Goal: Task Accomplishment & Management: Manage account settings

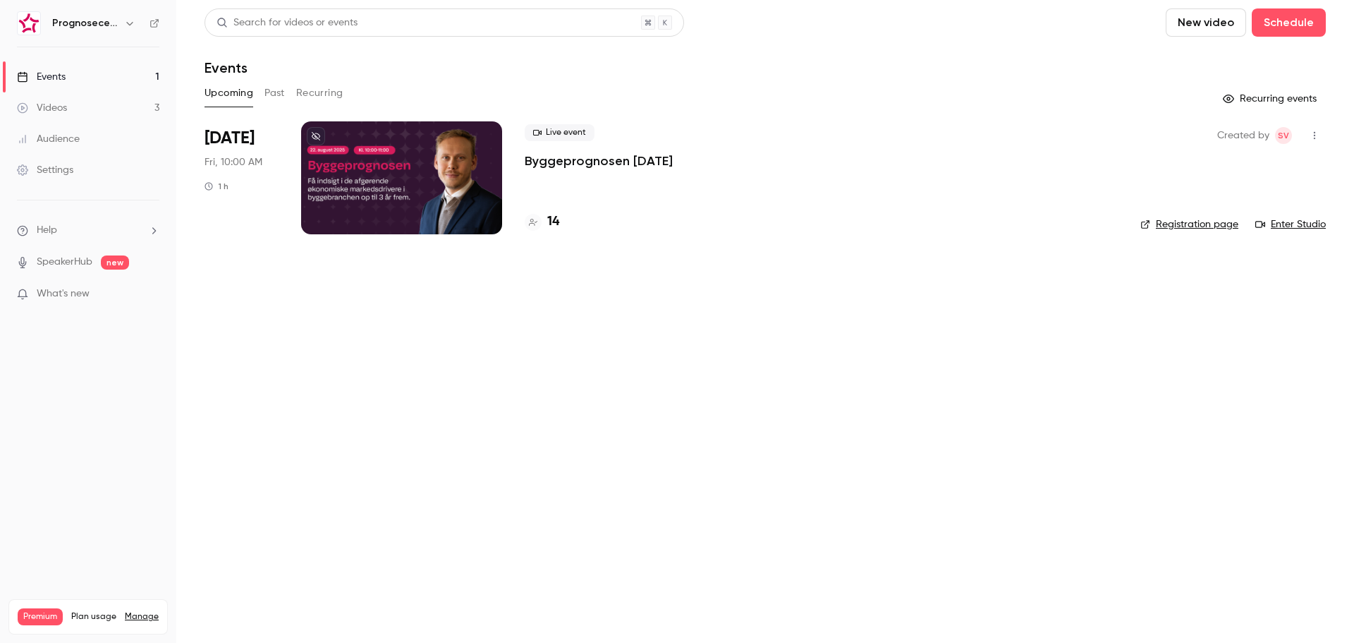
click at [127, 20] on icon "button" at bounding box center [129, 23] width 11 height 11
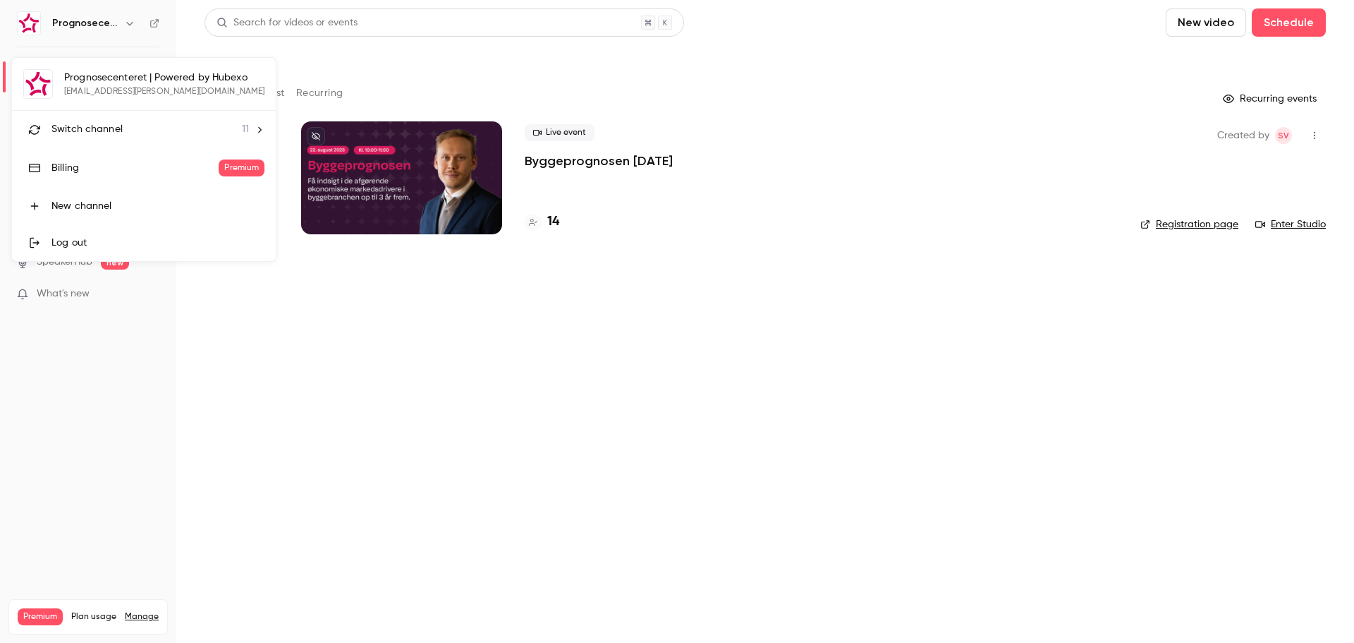
click at [104, 468] on div at bounding box center [677, 321] width 1354 height 643
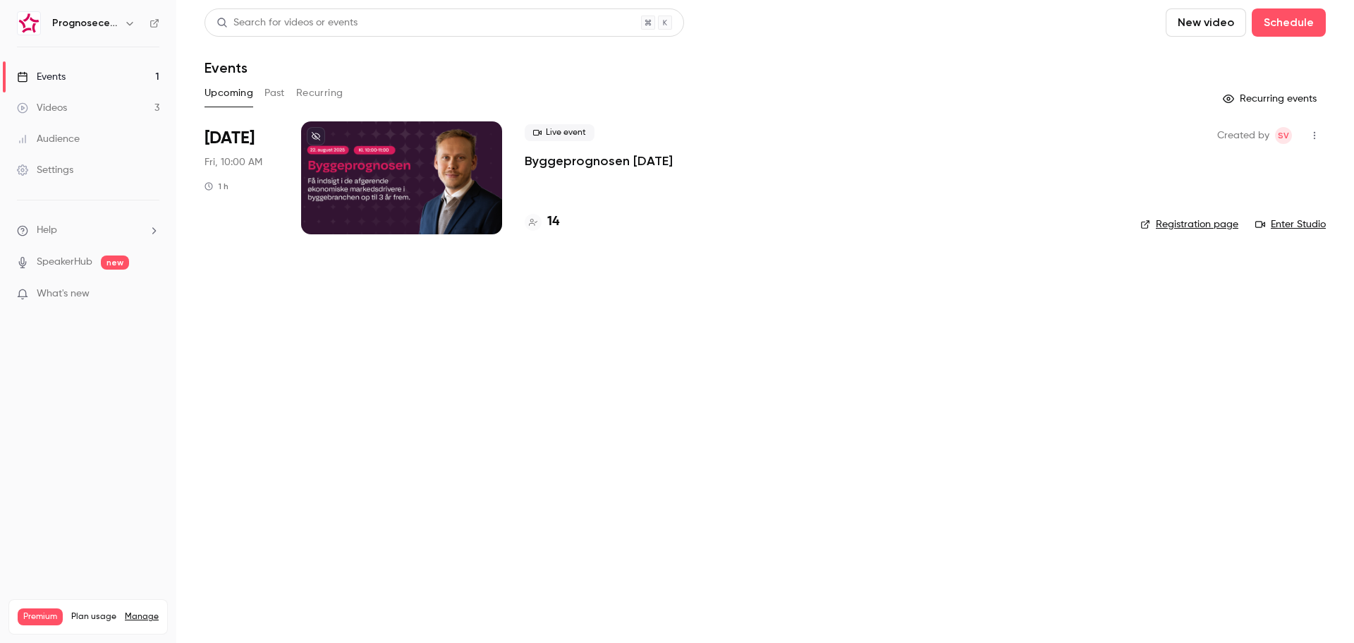
click at [83, 166] on link "Settings" at bounding box center [88, 169] width 176 height 31
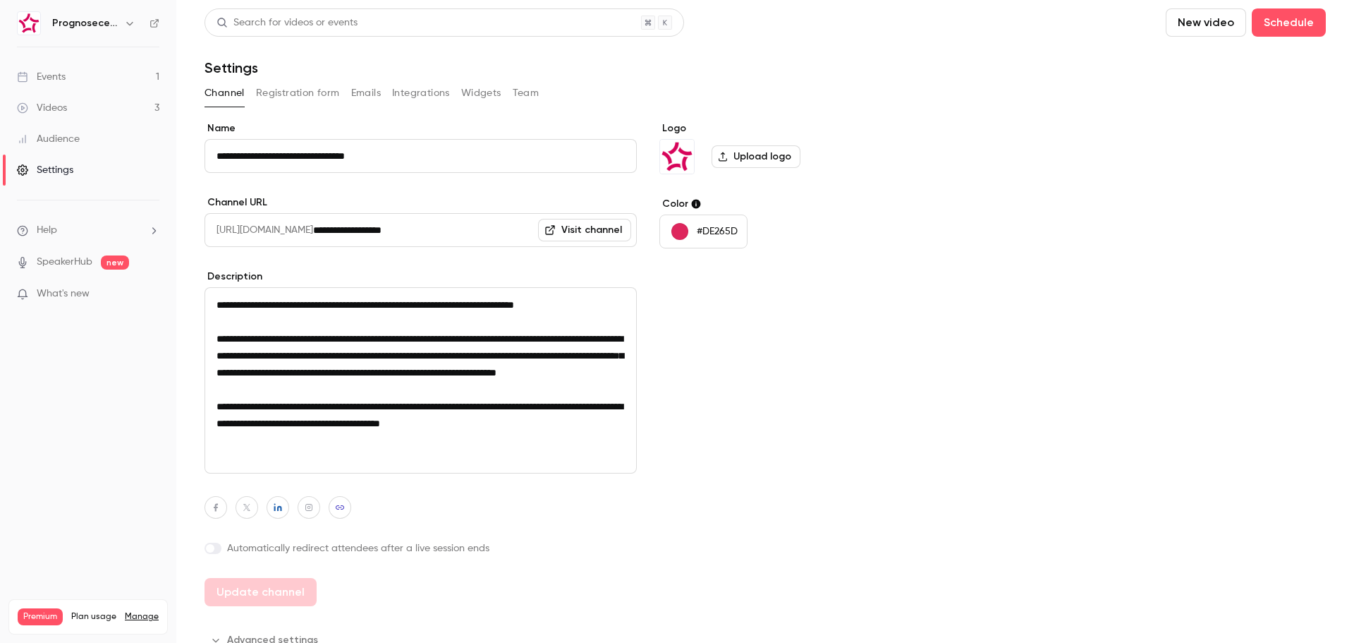
click at [413, 94] on button "Integrations" at bounding box center [421, 93] width 58 height 23
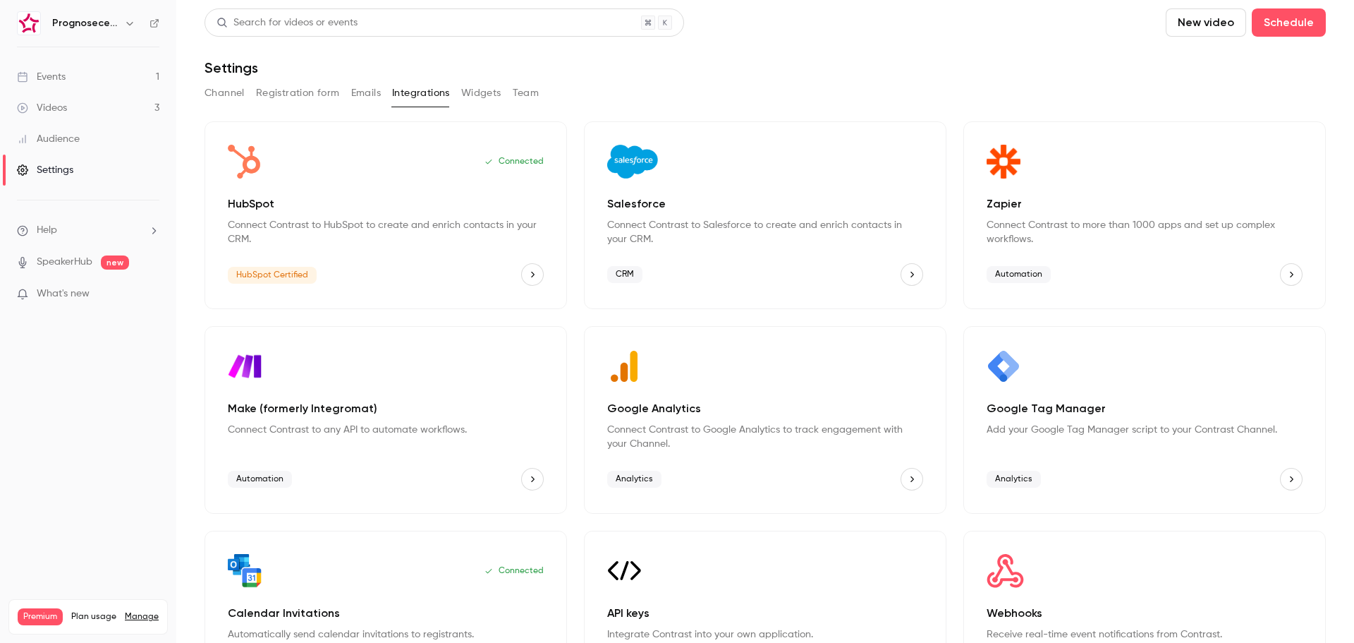
click at [360, 93] on button "Emails" at bounding box center [366, 93] width 30 height 23
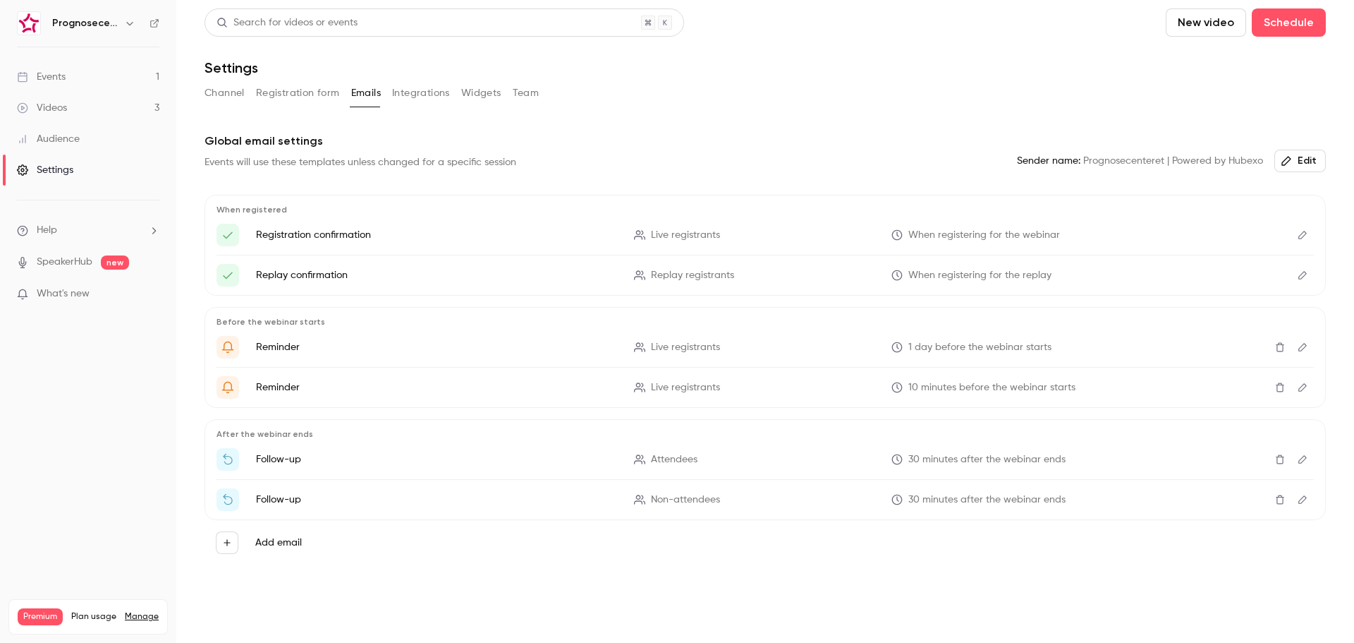
click at [320, 96] on button "Registration form" at bounding box center [298, 93] width 84 height 23
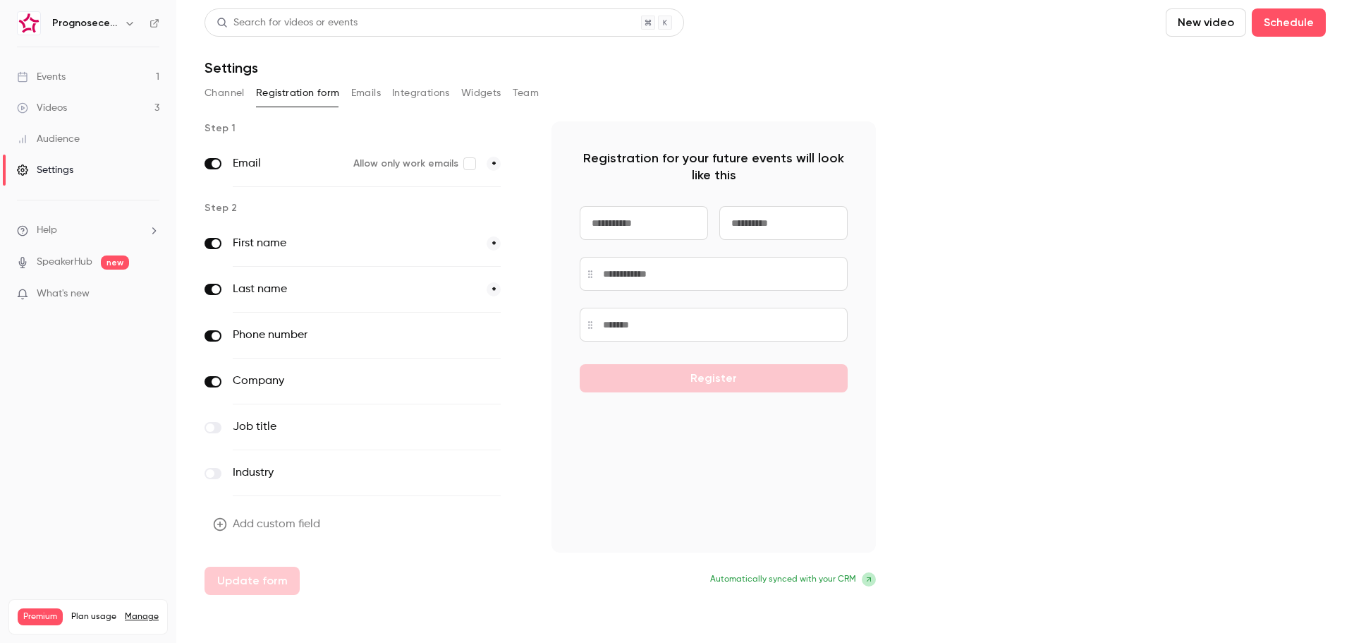
click at [523, 92] on button "Team" at bounding box center [526, 93] width 27 height 23
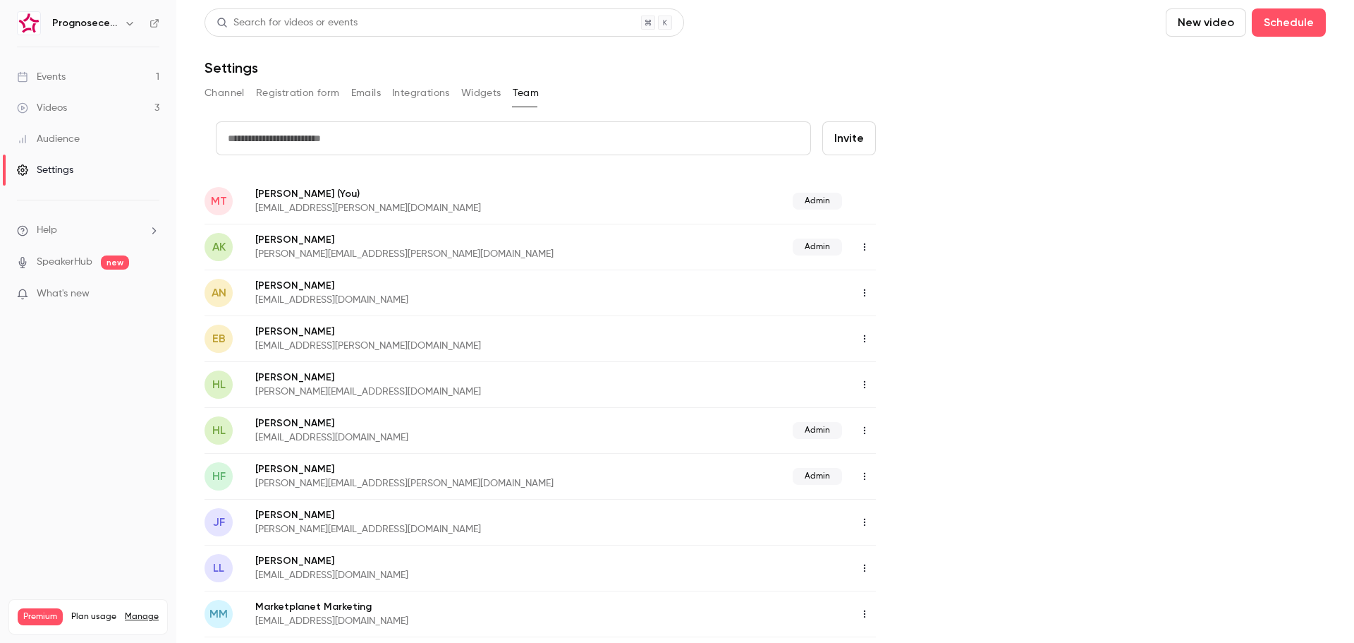
click at [475, 95] on button "Widgets" at bounding box center [481, 93] width 40 height 23
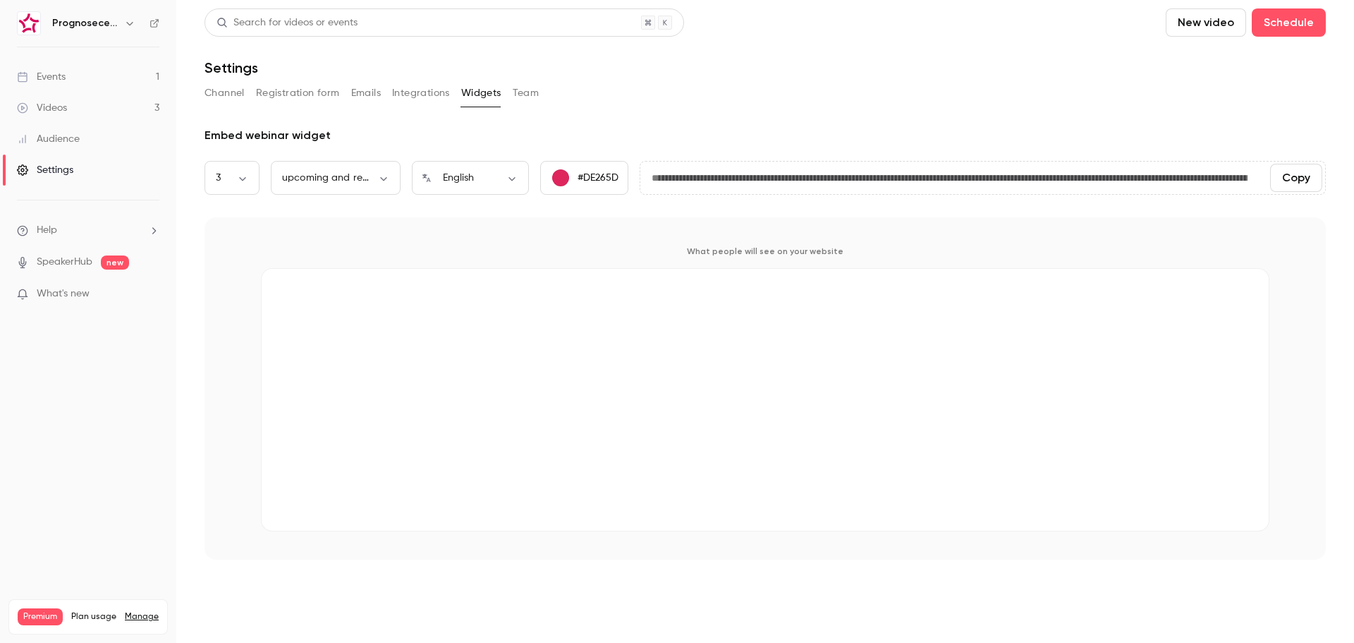
click at [425, 99] on button "Integrations" at bounding box center [421, 93] width 58 height 23
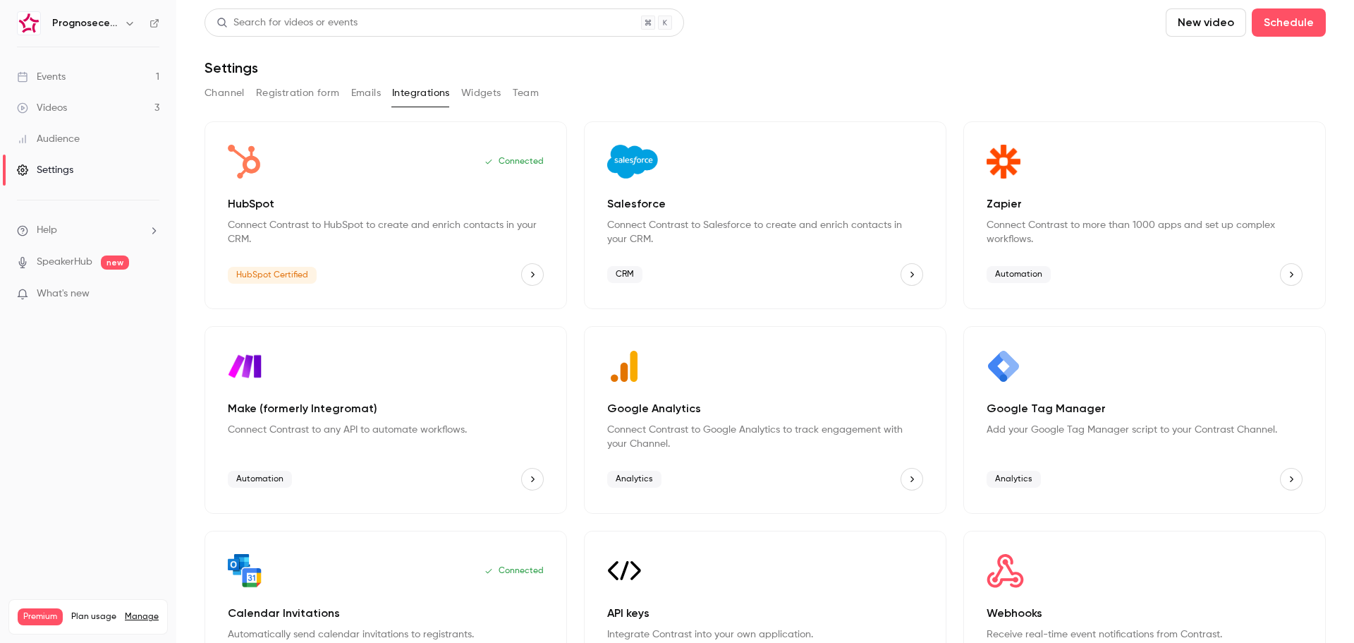
click at [362, 97] on button "Emails" at bounding box center [366, 93] width 30 height 23
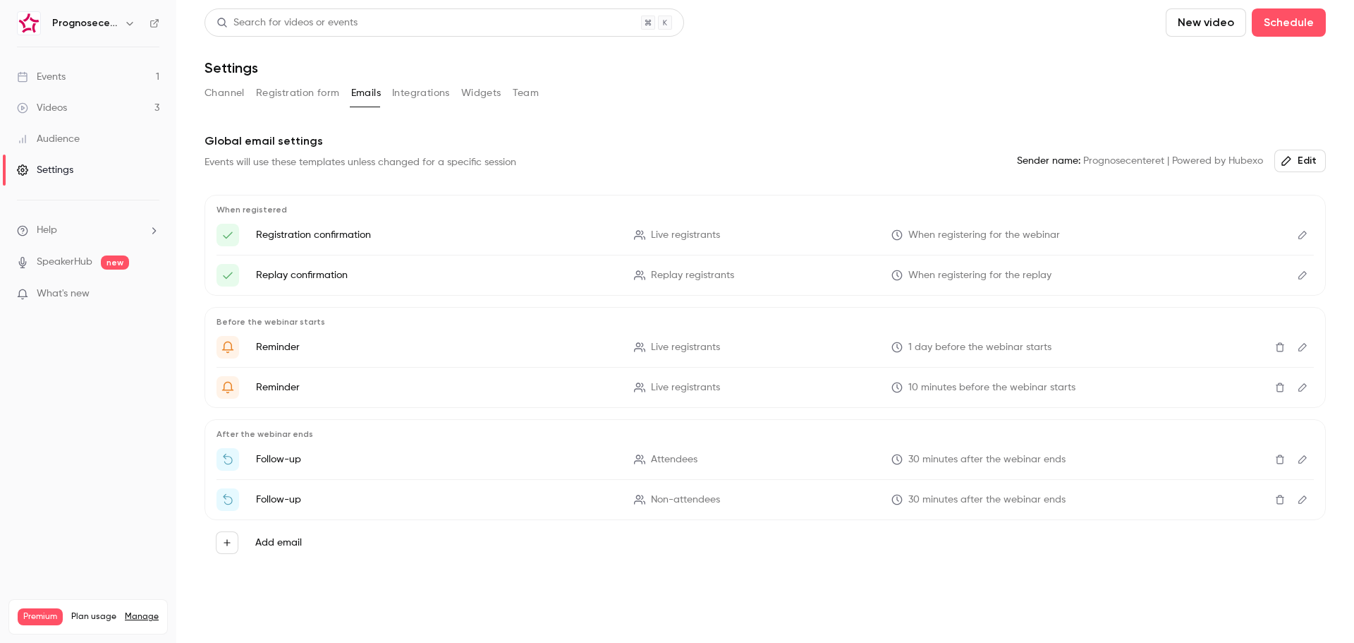
click at [408, 90] on button "Integrations" at bounding box center [421, 93] width 58 height 23
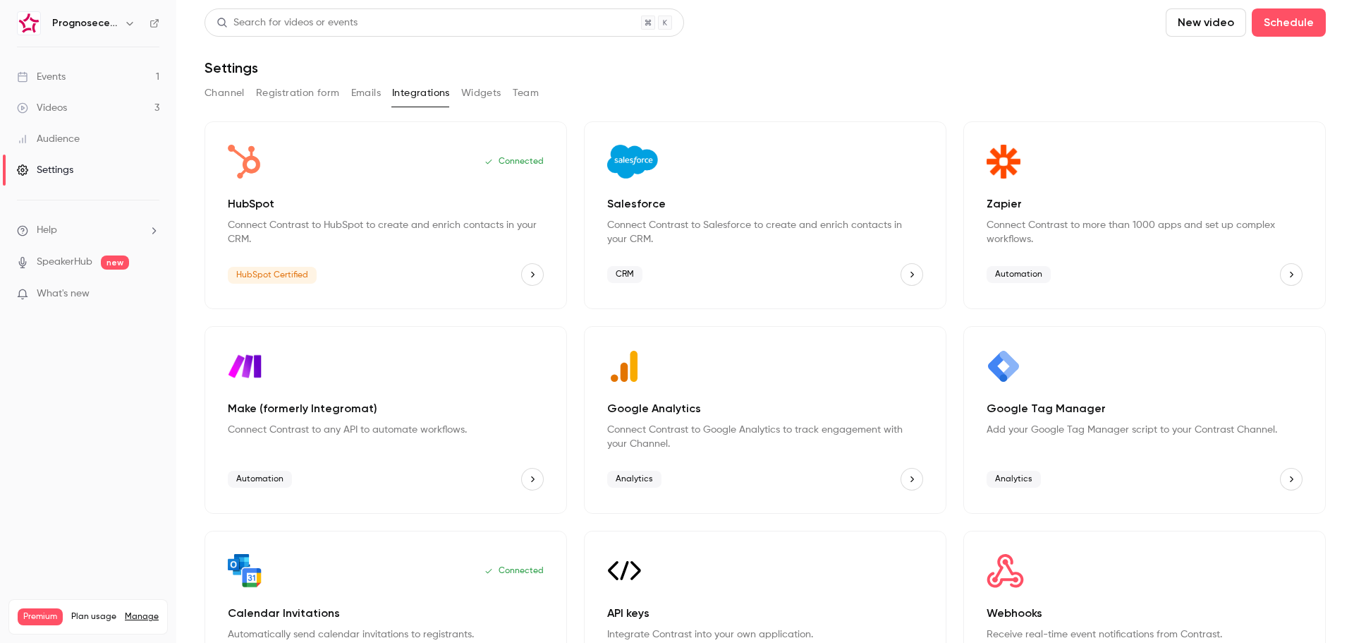
click at [231, 95] on button "Channel" at bounding box center [225, 93] width 40 height 23
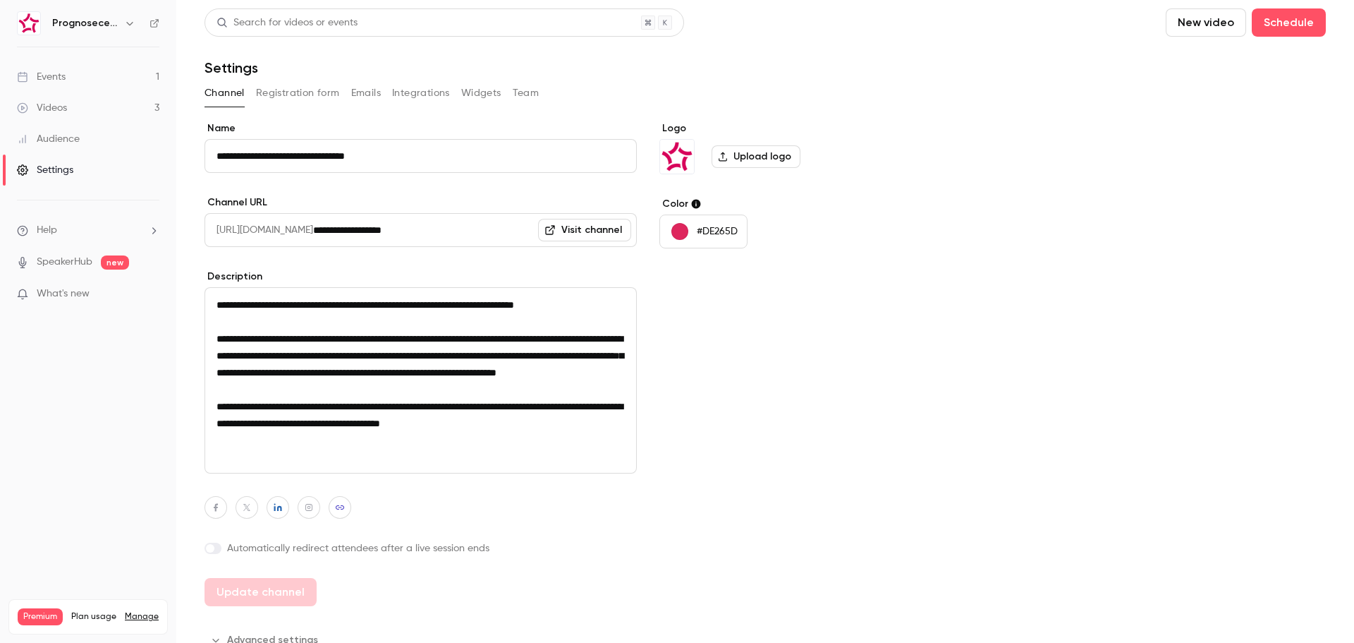
click at [119, 21] on div "Prognosecenteret | Powered by Hubexo" at bounding box center [95, 23] width 86 height 17
click at [128, 22] on icon "button" at bounding box center [129, 23] width 11 height 11
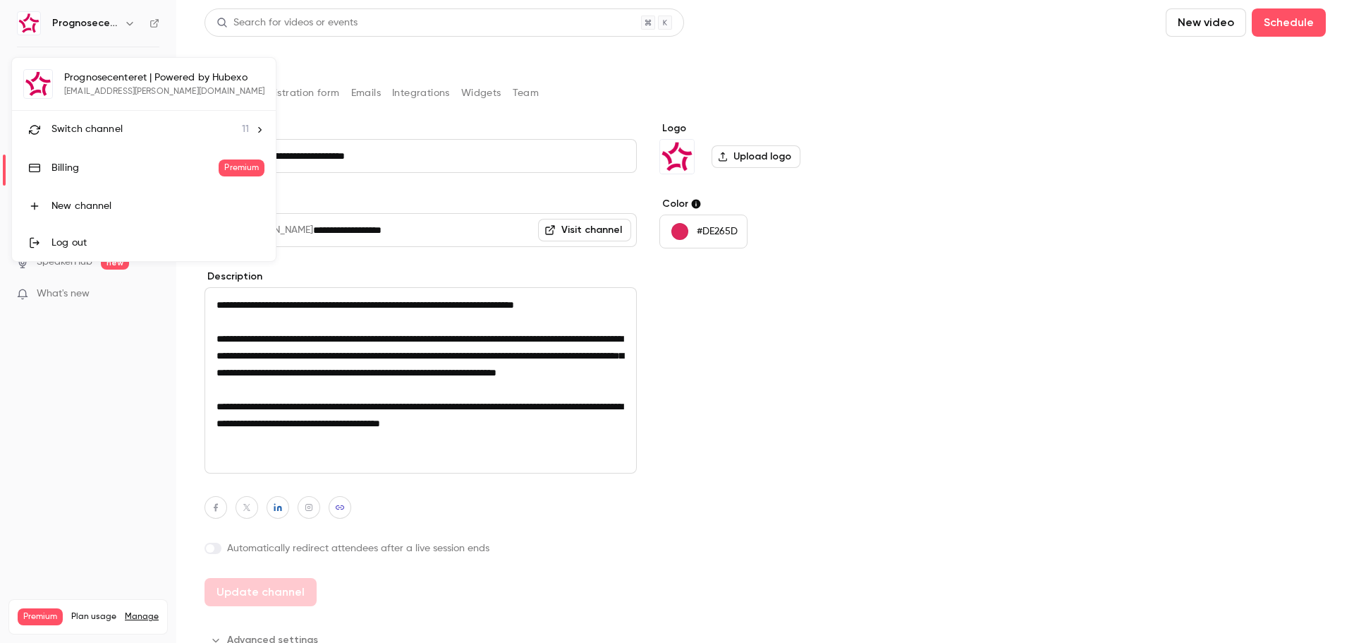
click at [141, 120] on li "Switch channel 11" at bounding box center [144, 129] width 264 height 37
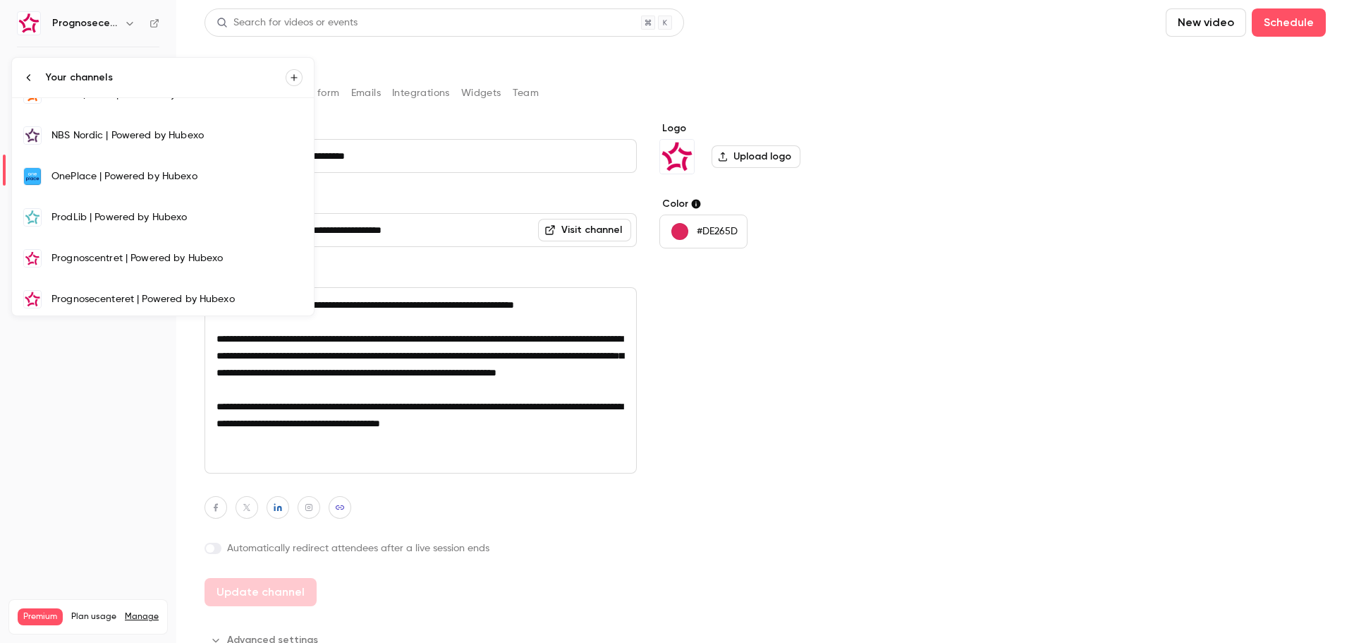
scroll to position [230, 0]
click at [93, 408] on div at bounding box center [677, 321] width 1354 height 643
